Goal: Entertainment & Leisure: Consume media (video, audio)

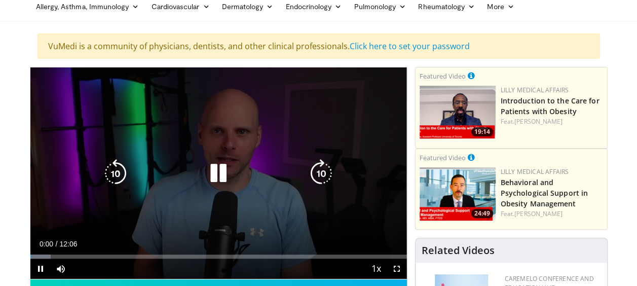
scroll to position [101, 0]
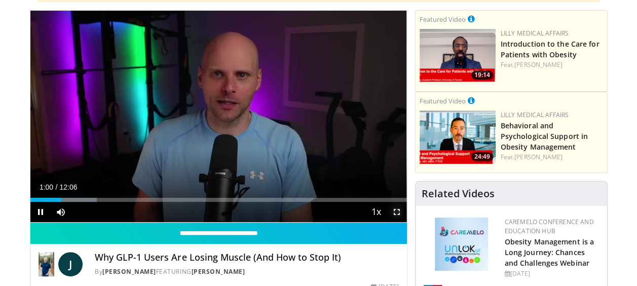
click at [395, 212] on span "Video Player" at bounding box center [397, 212] width 20 height 20
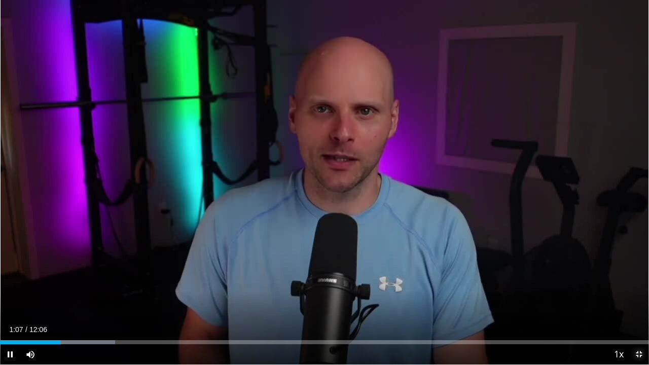
click at [640, 285] on span "Video Player" at bounding box center [638, 354] width 20 height 20
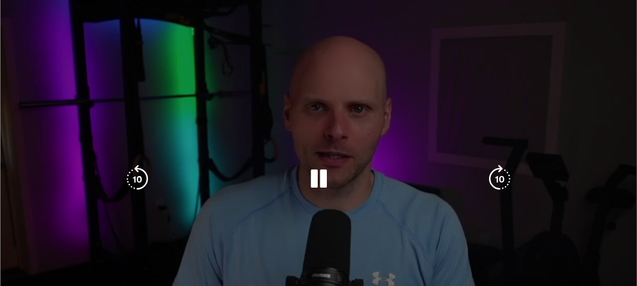
scroll to position [152, 0]
